Goal: Find contact information: Find contact information

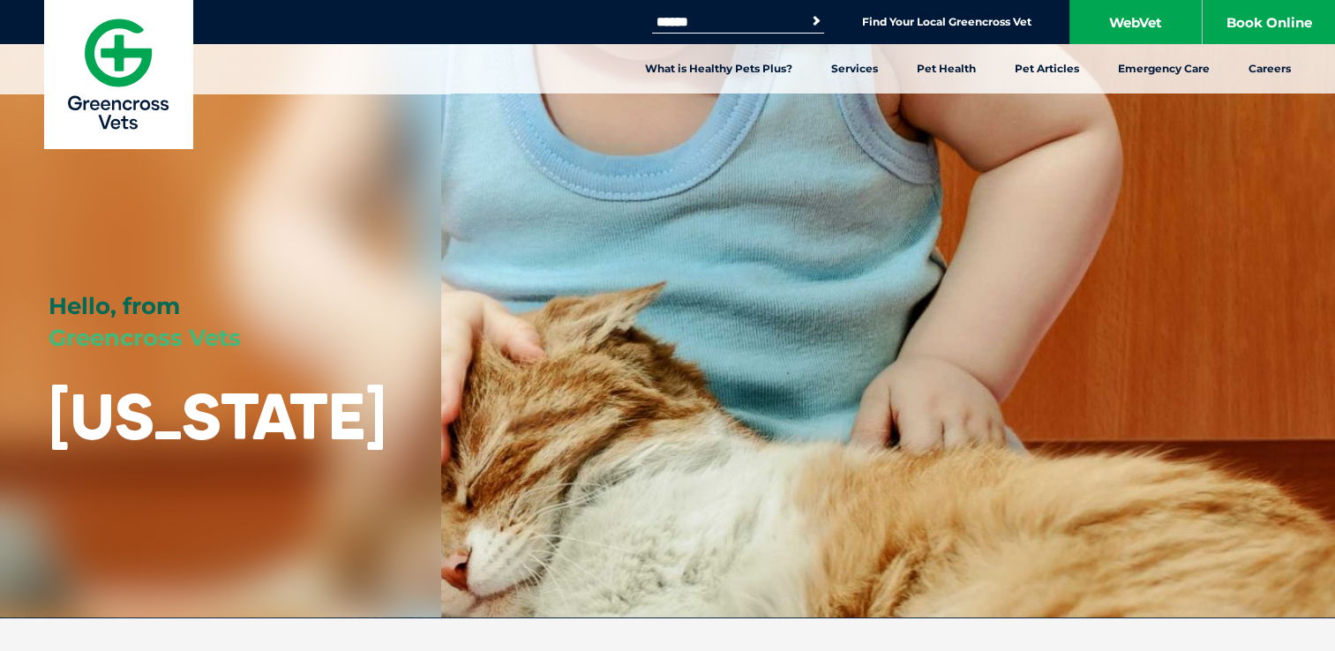
click at [779, 426] on div "Hello, from Greencross Vets Wyoming" at bounding box center [667, 309] width 1335 height 618
click at [1133, 13] on link "WebVet" at bounding box center [1135, 22] width 132 height 44
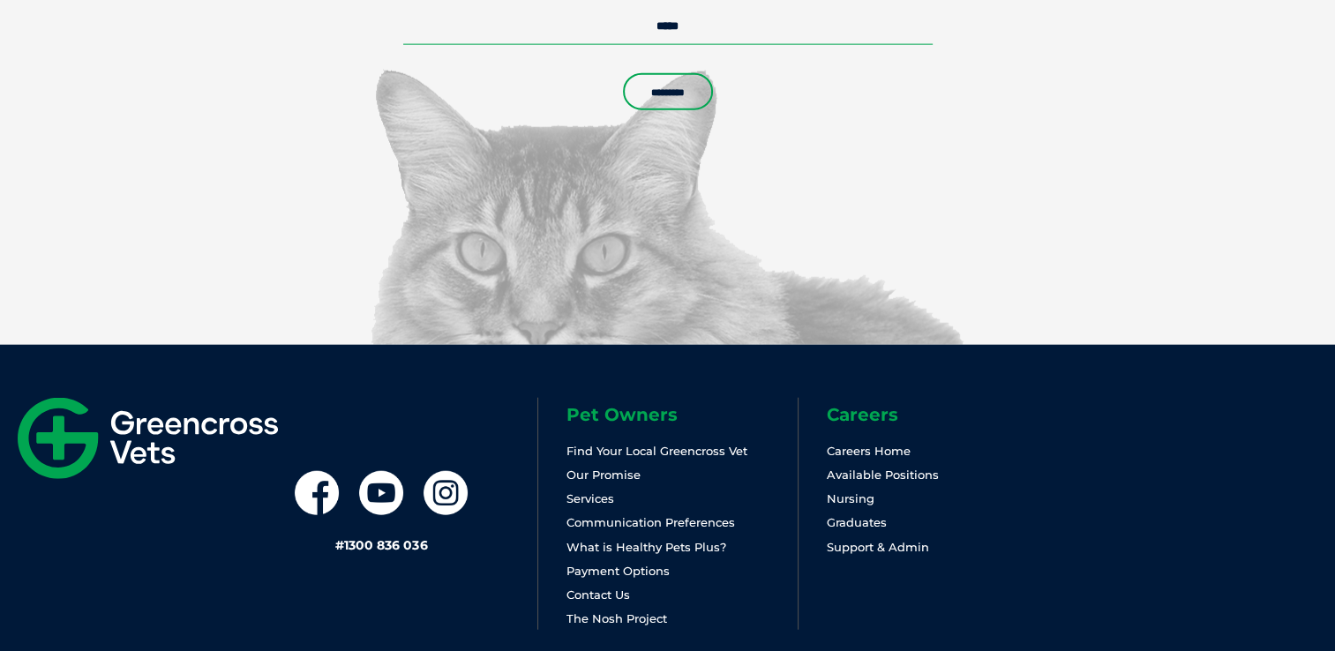
scroll to position [4213, 0]
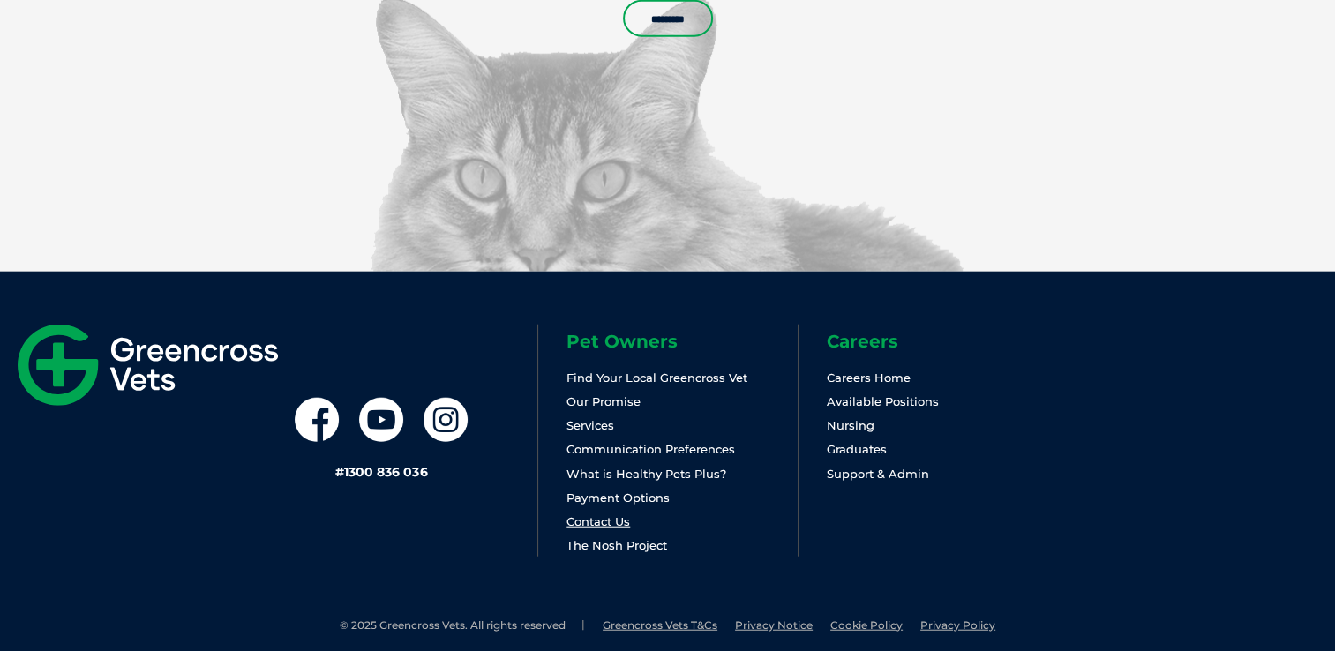
click at [607, 514] on link "Contact Us" at bounding box center [598, 521] width 64 height 14
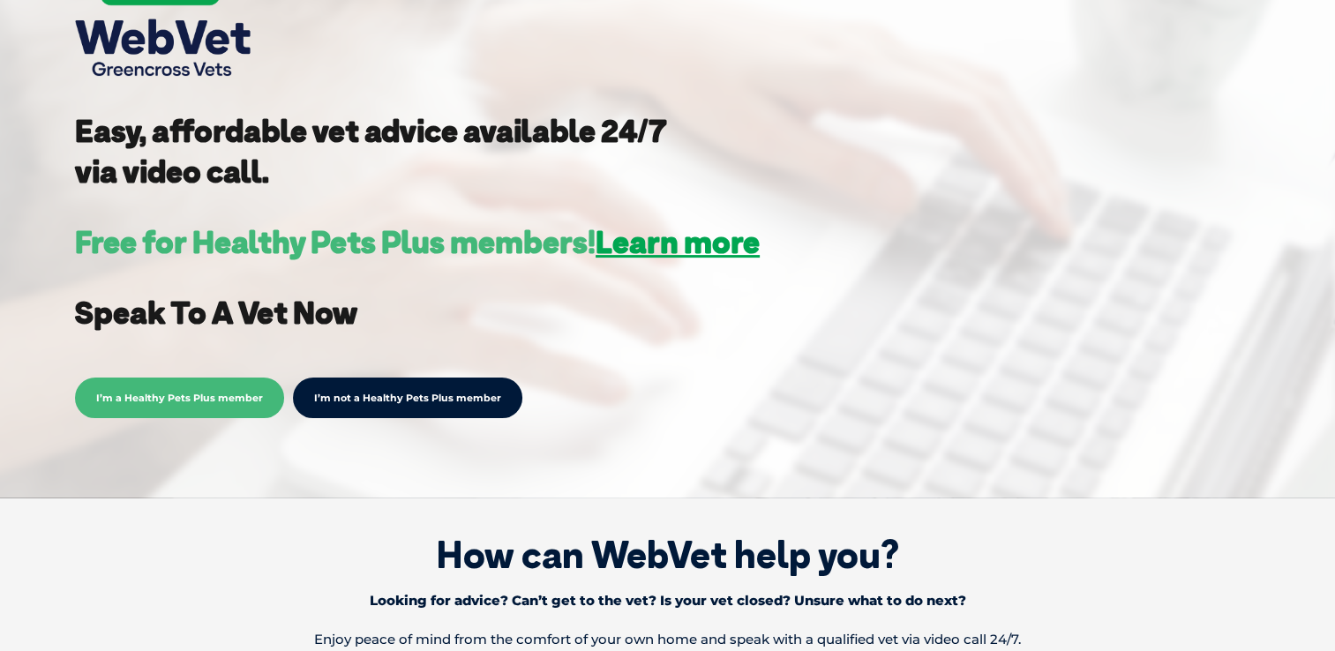
scroll to position [388, 0]
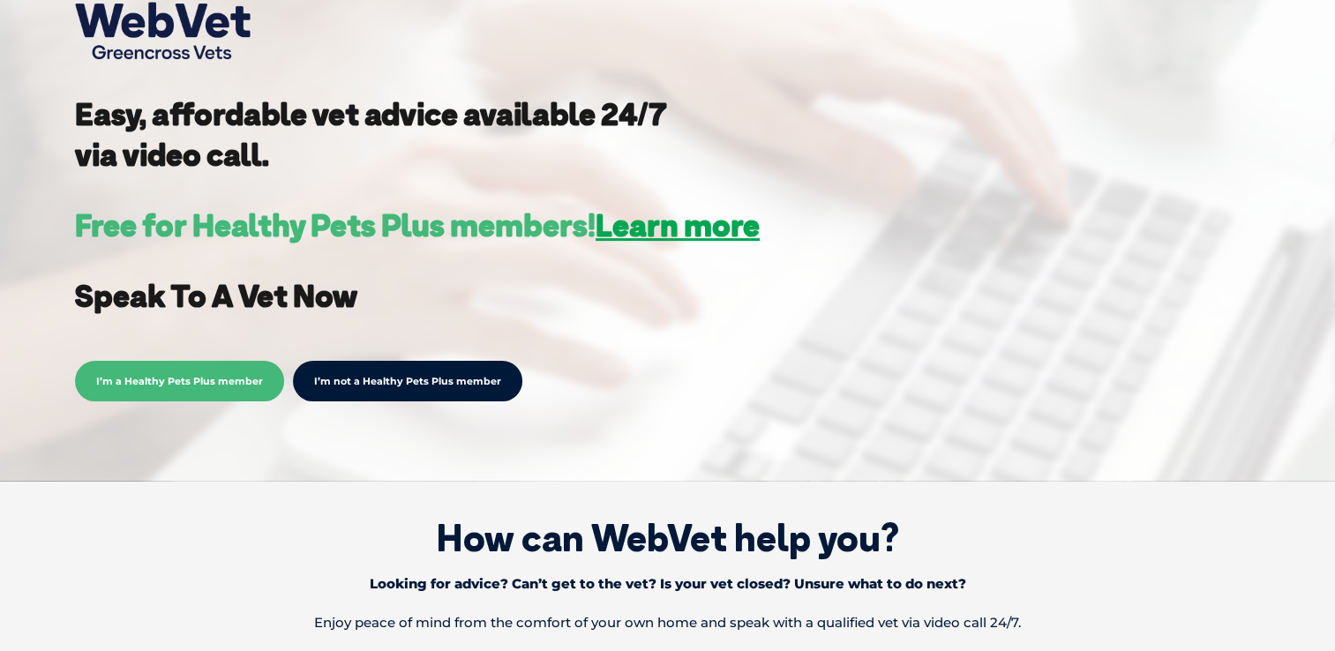
click at [414, 377] on link "I’m not a Healthy Pets Plus member" at bounding box center [407, 381] width 229 height 41
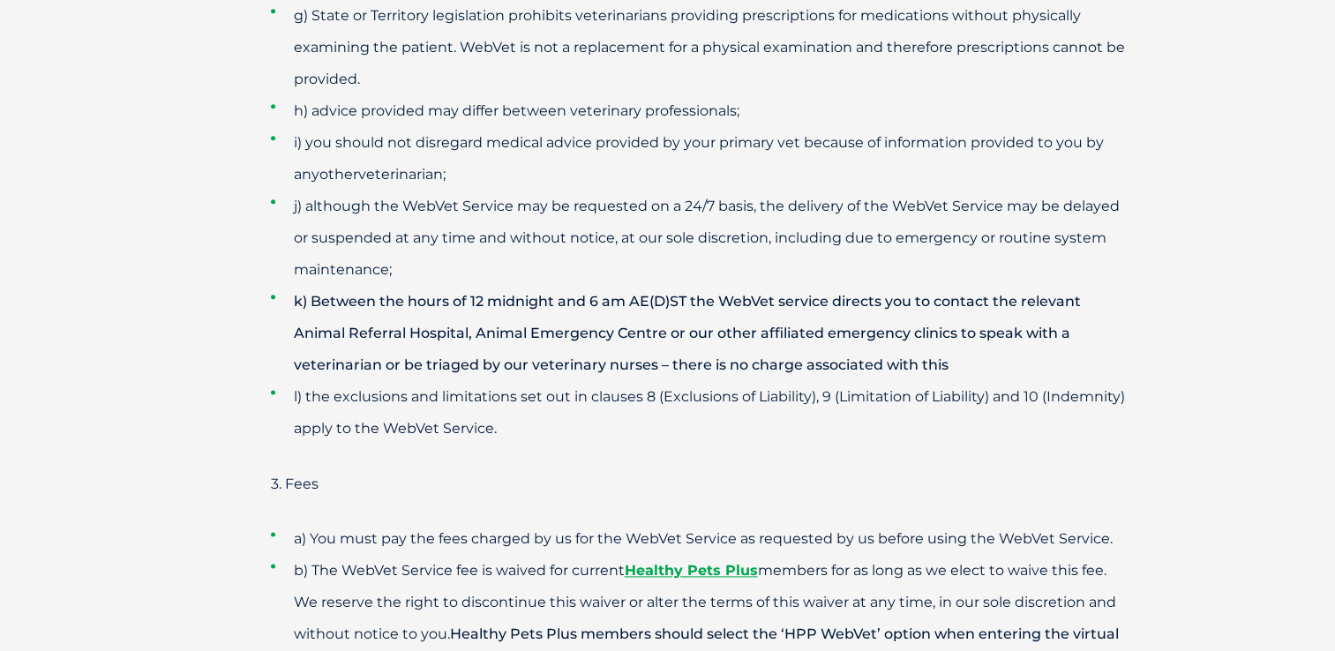
scroll to position [2246, 0]
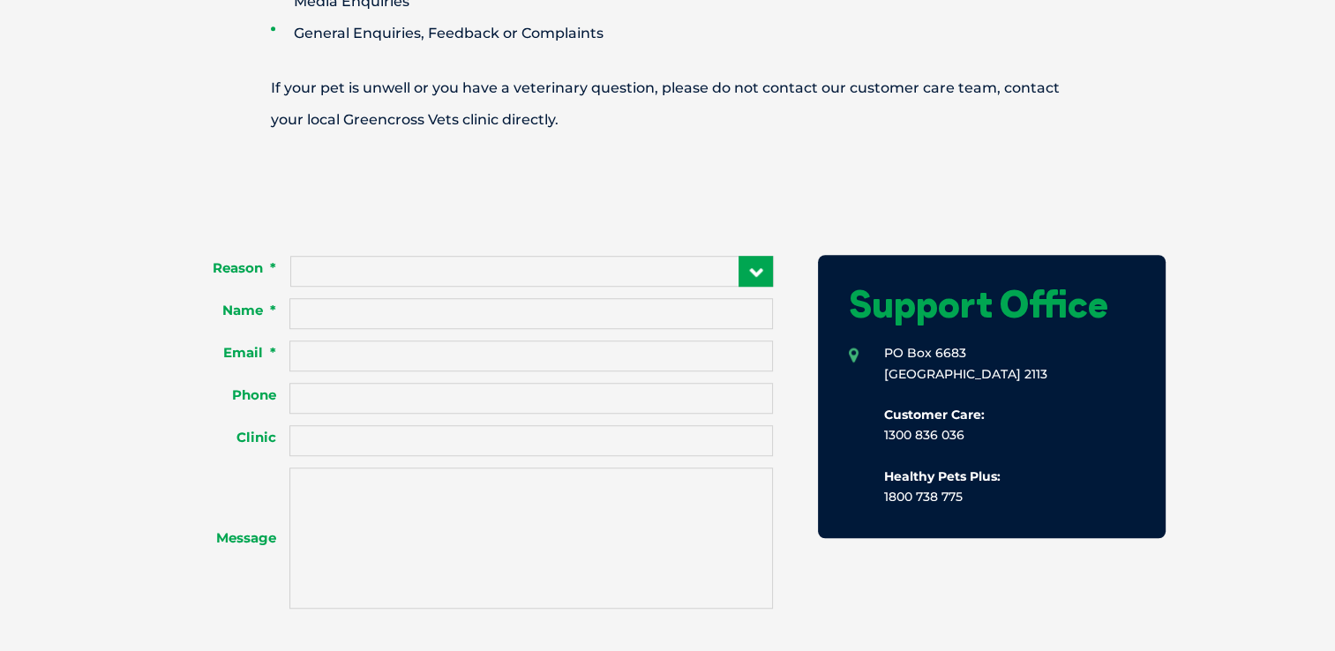
scroll to position [1176, 0]
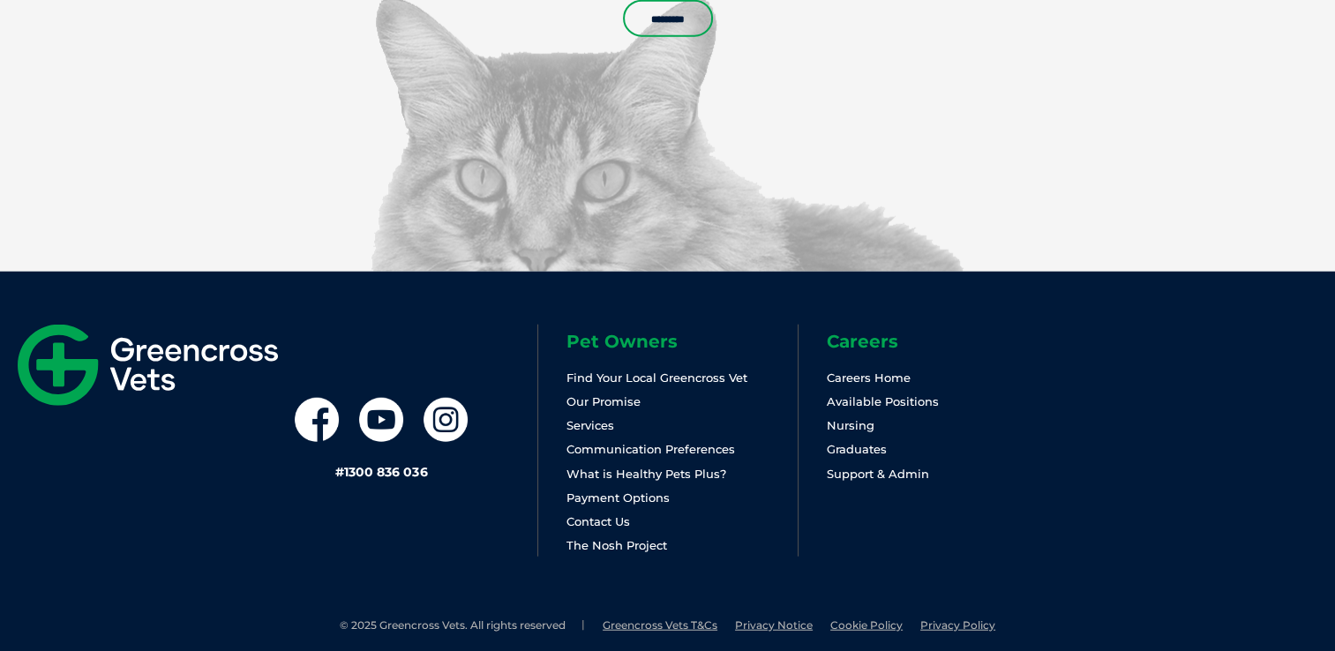
scroll to position [4213, 0]
